Goal: Download file/media

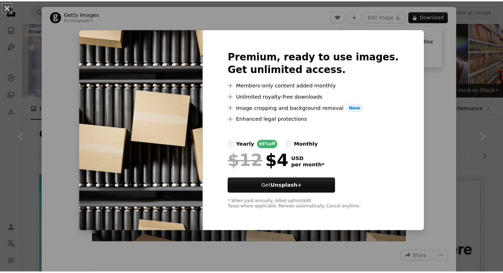
scroll to position [140, 0]
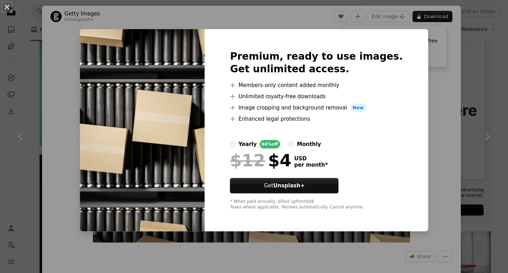
click at [441, 104] on div "An X shape Premium, ready to use images. Get unlimited access. A plus sign Memb…" at bounding box center [254, 136] width 508 height 273
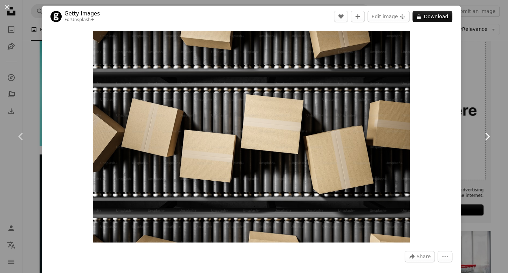
drag, startPoint x: 195, startPoint y: 98, endPoint x: 469, endPoint y: 108, distance: 274.6
click at [469, 108] on link "Chevron right" at bounding box center [487, 136] width 42 height 67
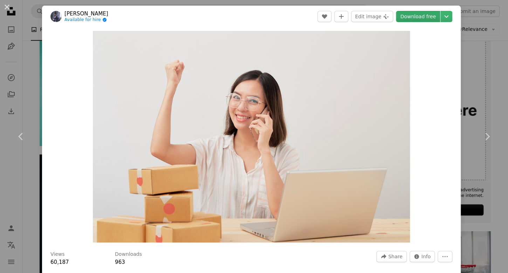
click at [409, 16] on link "Download free" at bounding box center [418, 16] width 44 height 11
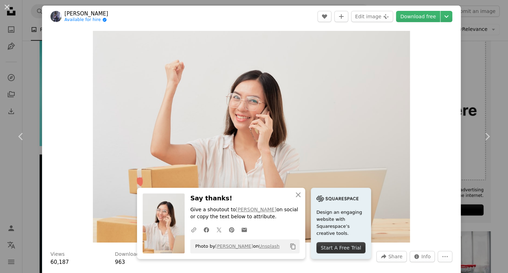
click at [472, 101] on div "An X shape Chevron left Chevron right An X shape Close Say thanks! Give a shout…" at bounding box center [254, 136] width 508 height 273
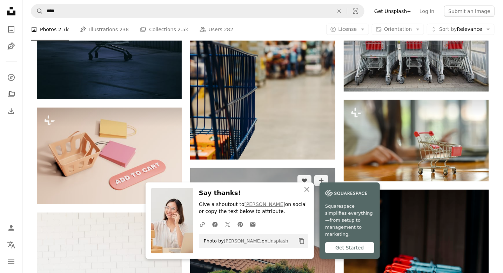
scroll to position [386, 0]
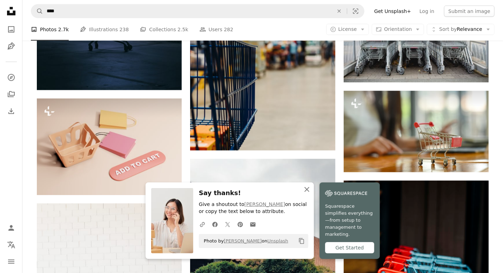
click at [308, 192] on icon "button" at bounding box center [306, 189] width 5 height 5
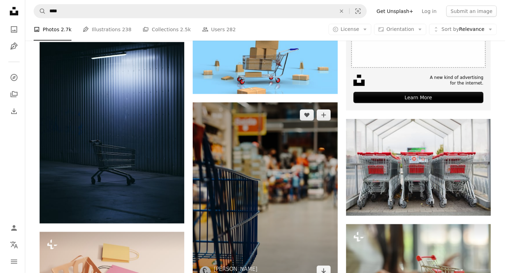
scroll to position [210, 0]
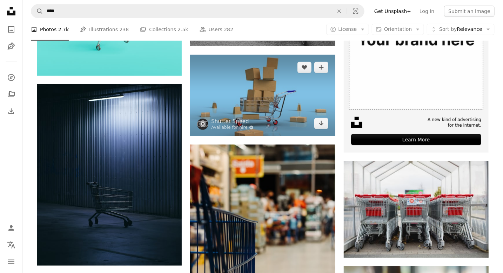
click at [256, 100] on img at bounding box center [262, 95] width 145 height 81
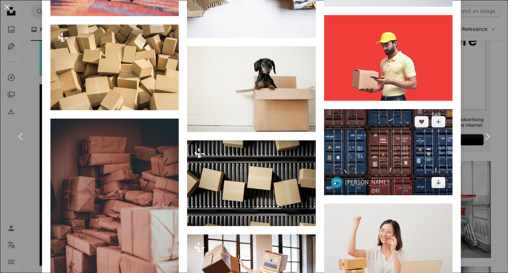
scroll to position [911, 0]
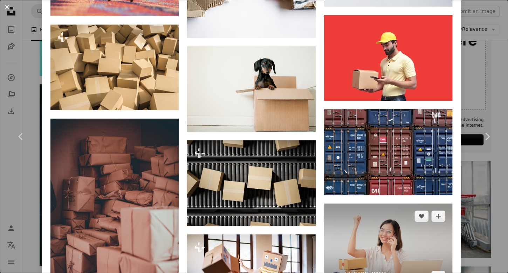
click at [371, 221] on img at bounding box center [388, 246] width 128 height 86
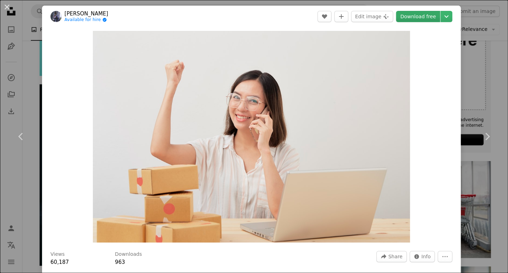
click at [422, 17] on link "Download free" at bounding box center [418, 16] width 44 height 11
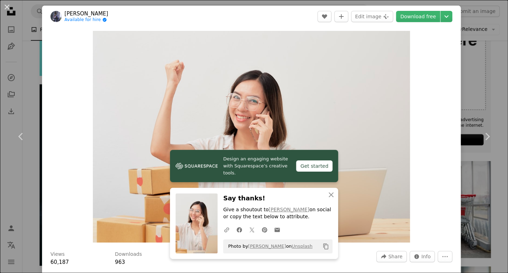
drag, startPoint x: 496, startPoint y: 59, endPoint x: 492, endPoint y: 62, distance: 4.3
click at [496, 60] on div "An X shape Chevron left Chevron right Design an engaging website with Squarespa…" at bounding box center [254, 136] width 508 height 273
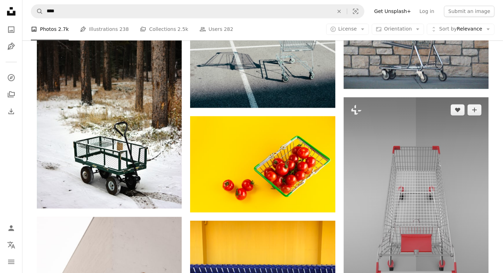
scroll to position [876, 0]
